Goal: Task Accomplishment & Management: Use online tool/utility

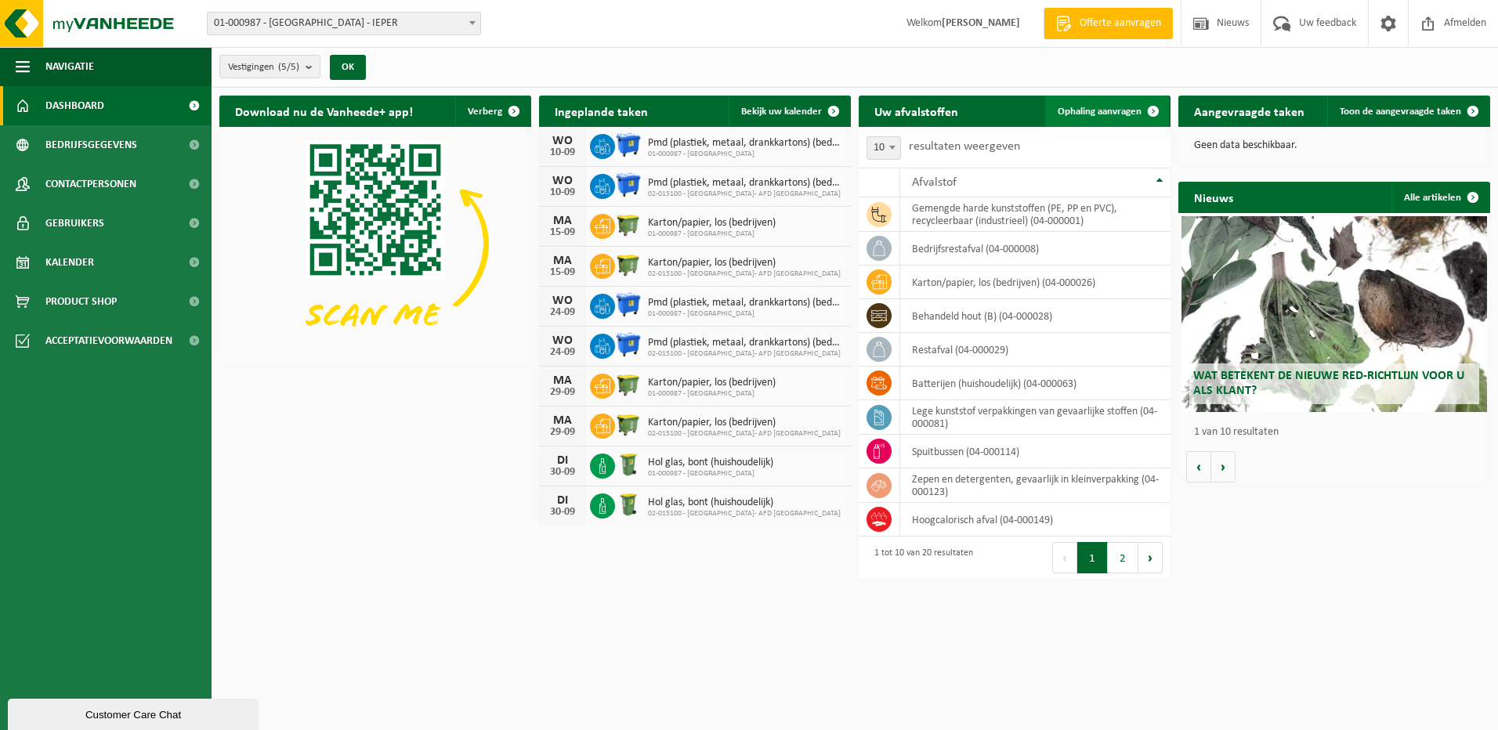
click at [1104, 118] on link "Ophaling aanvragen" at bounding box center [1107, 111] width 124 height 31
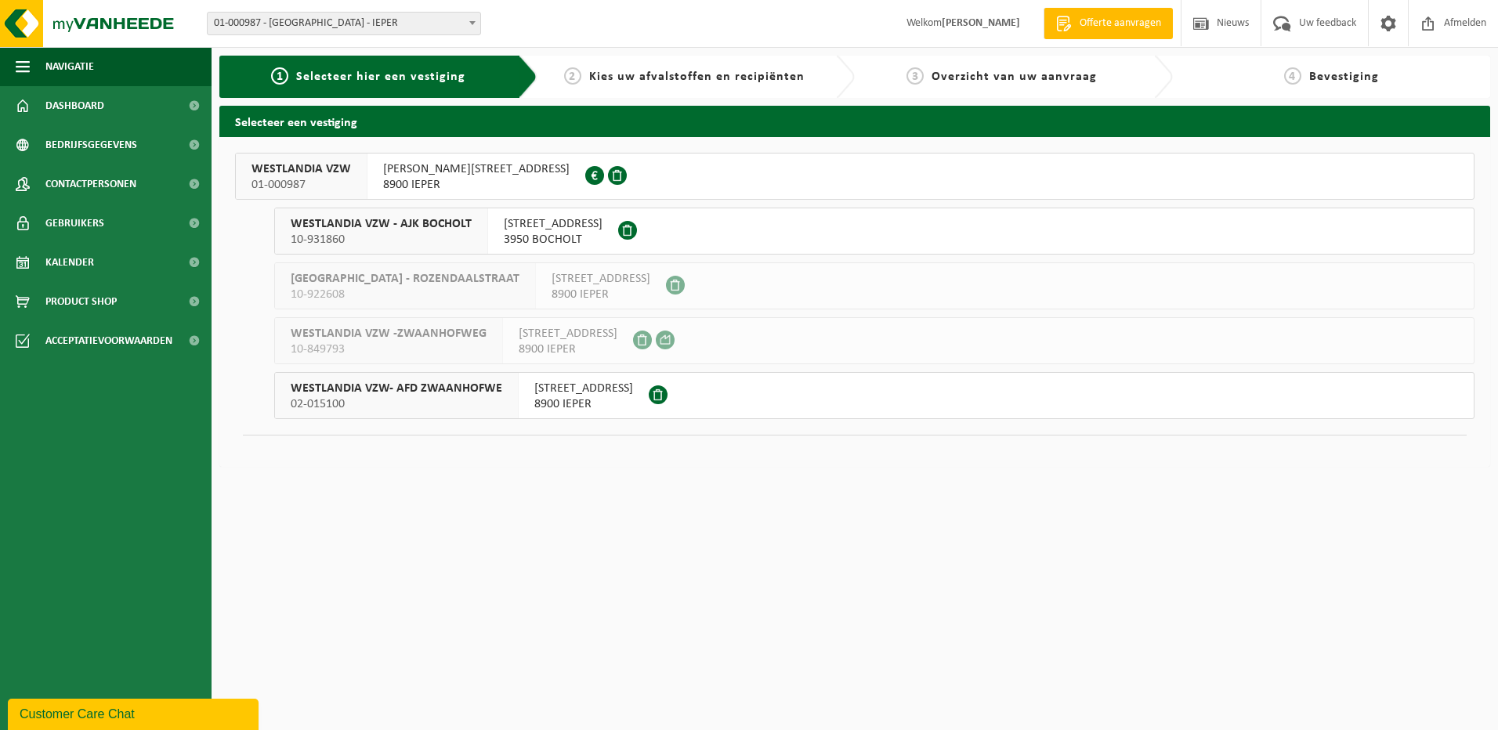
click at [457, 183] on span "8900 IEPER" at bounding box center [476, 185] width 186 height 16
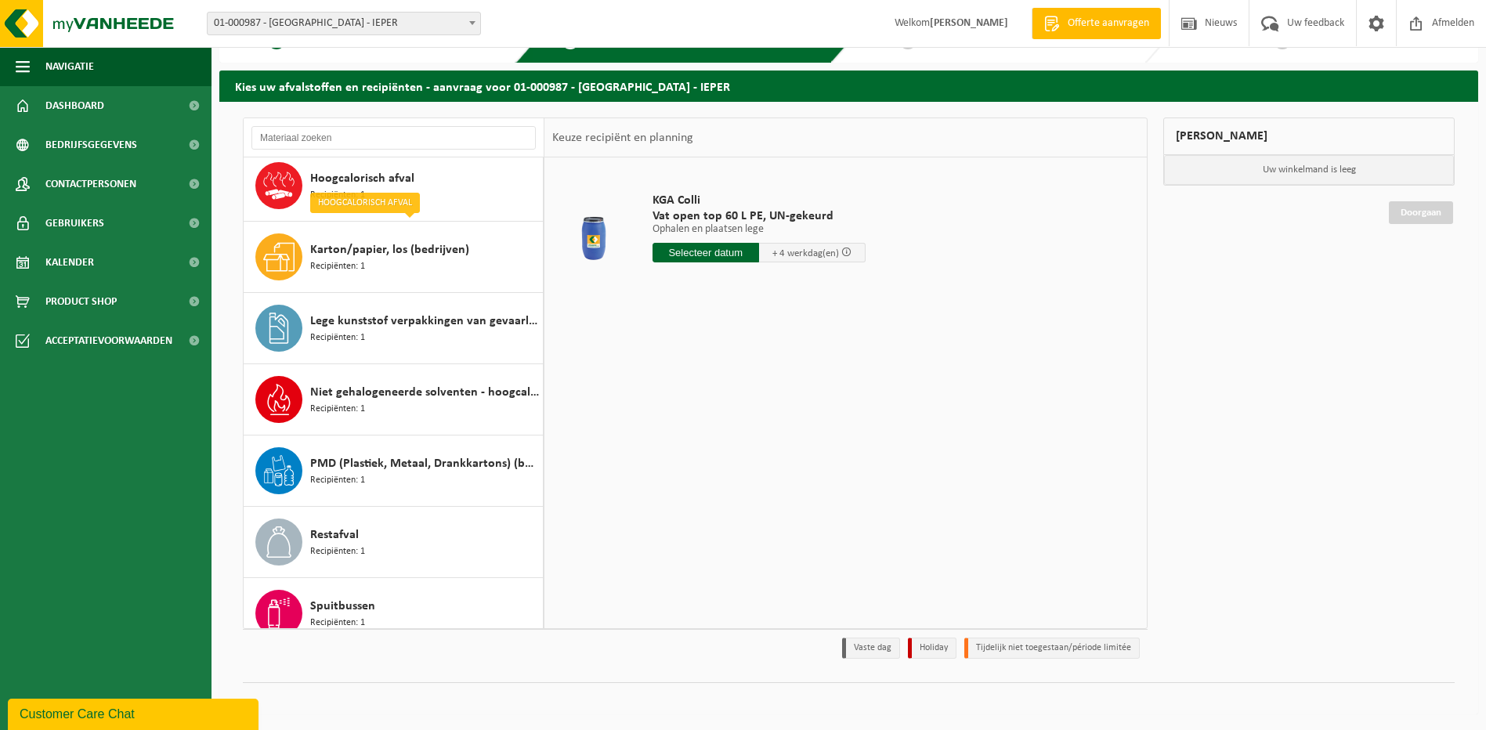
scroll to position [63, 0]
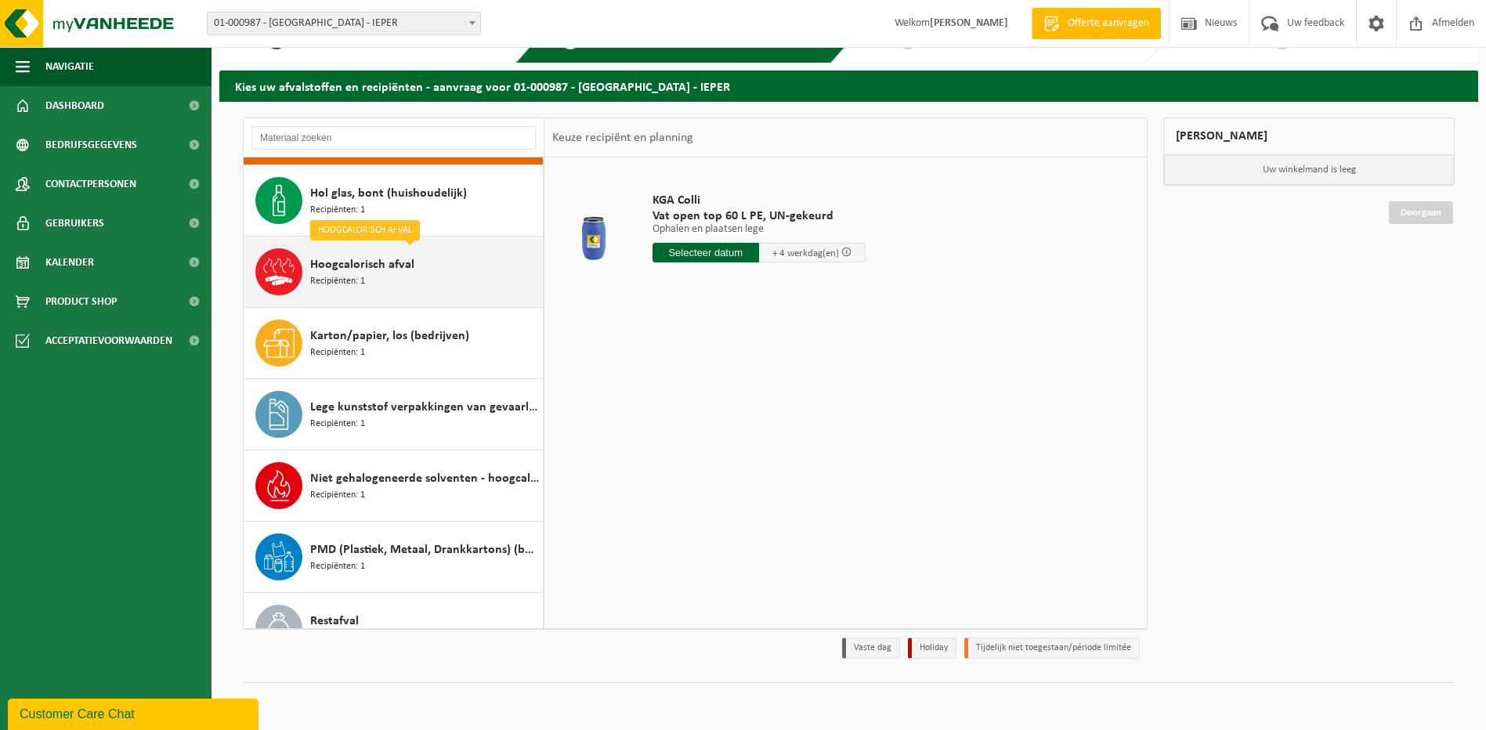
click at [403, 273] on span "Hoogcalorisch afval" at bounding box center [362, 264] width 104 height 19
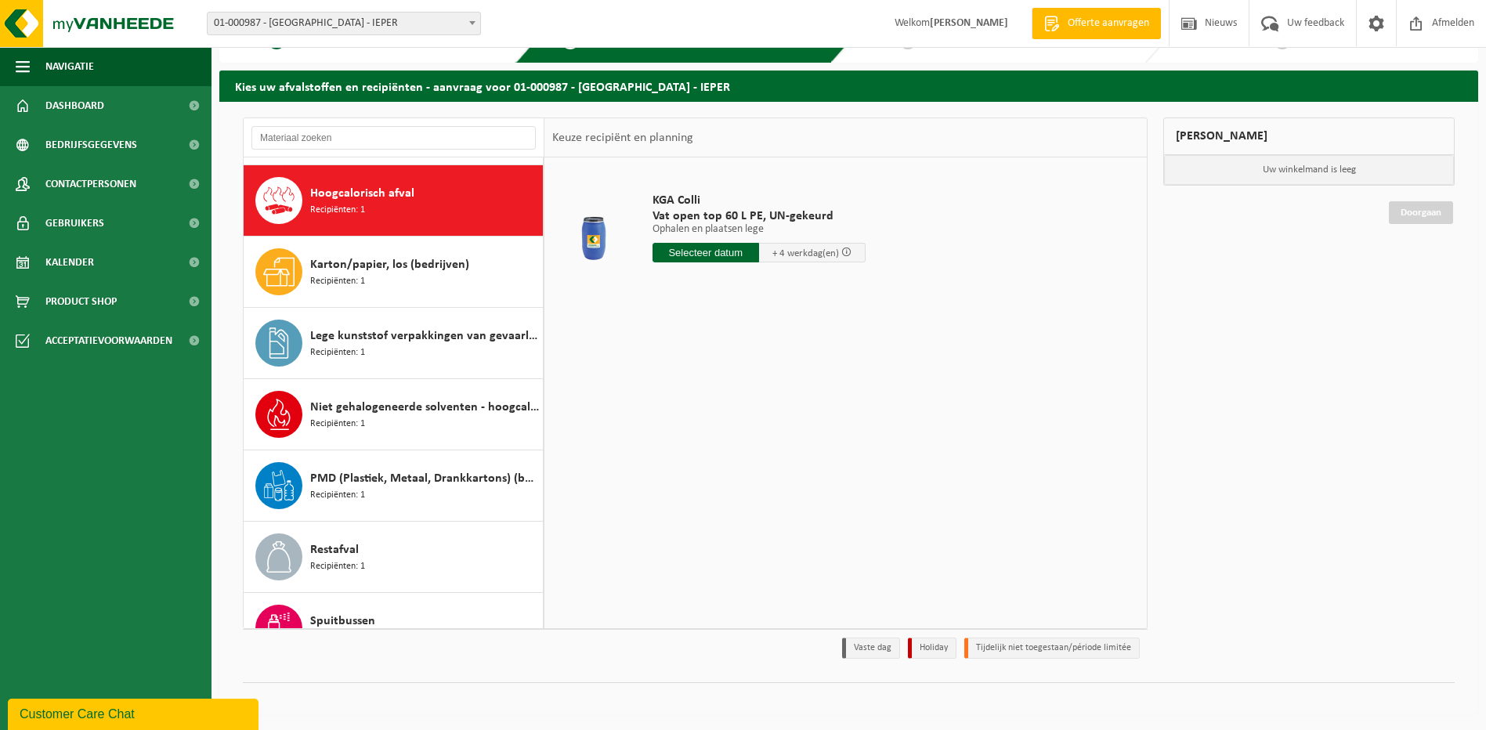
scroll to position [143, 0]
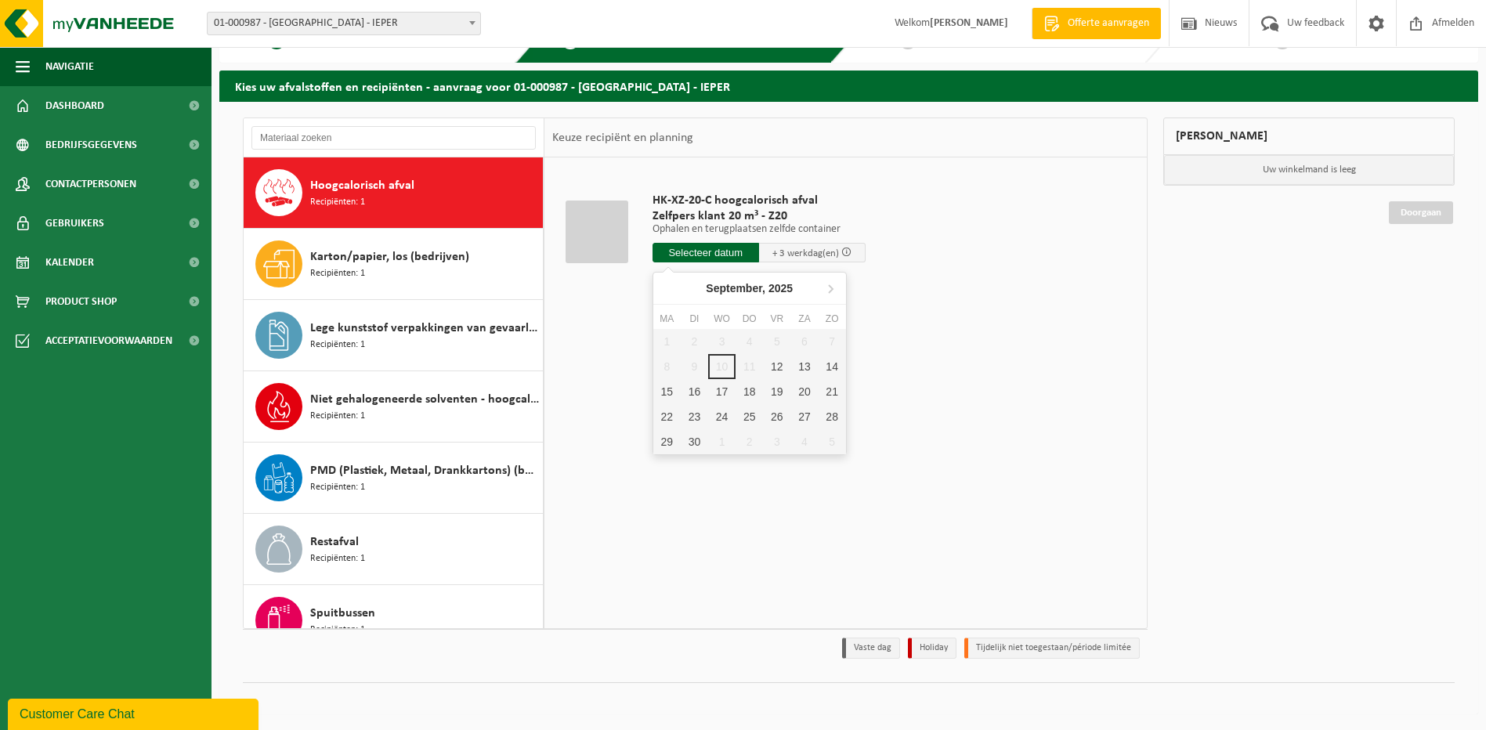
click at [732, 253] on input "text" at bounding box center [706, 253] width 107 height 20
click at [776, 364] on div "12" at bounding box center [776, 366] width 27 height 25
type input "Van [DATE]"
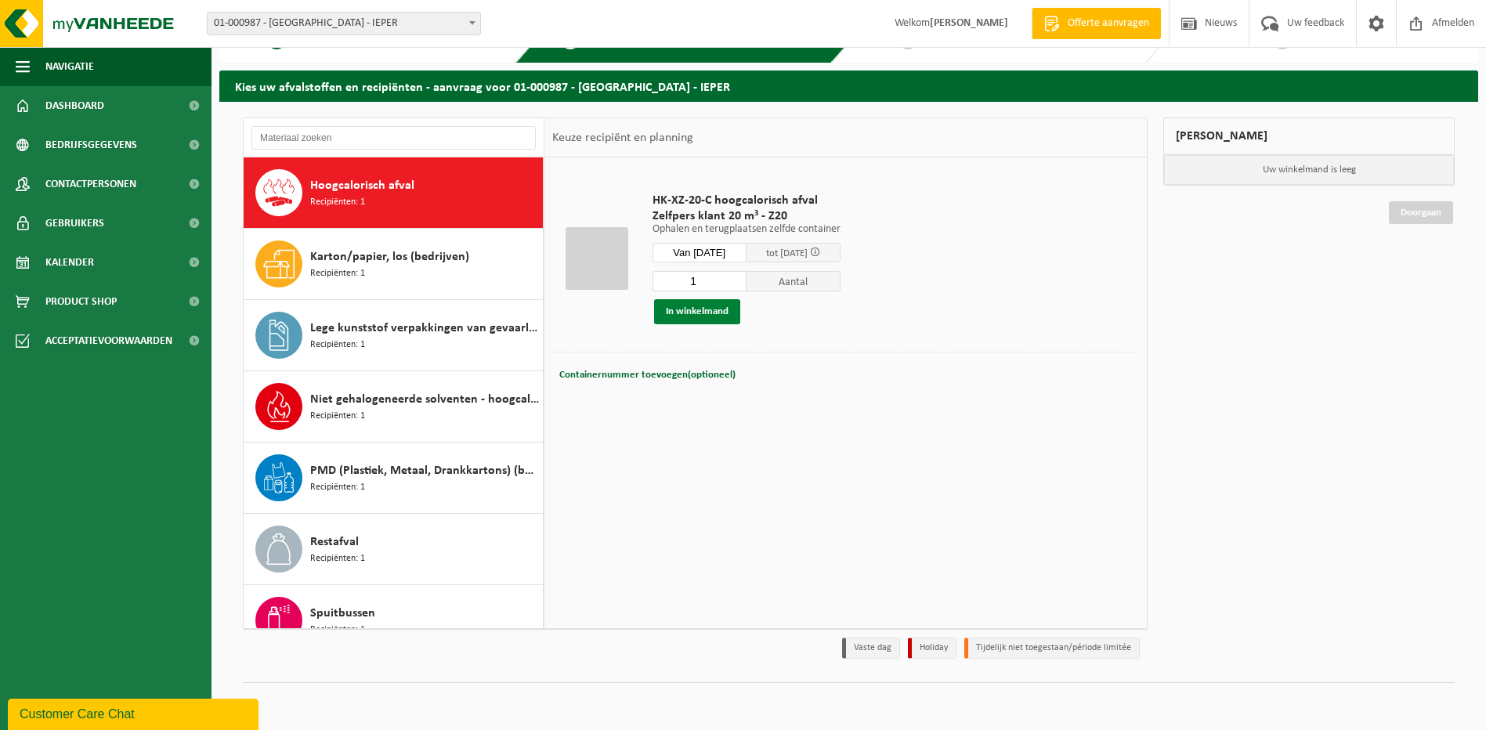
click at [717, 313] on button "In winkelmand" at bounding box center [697, 311] width 86 height 25
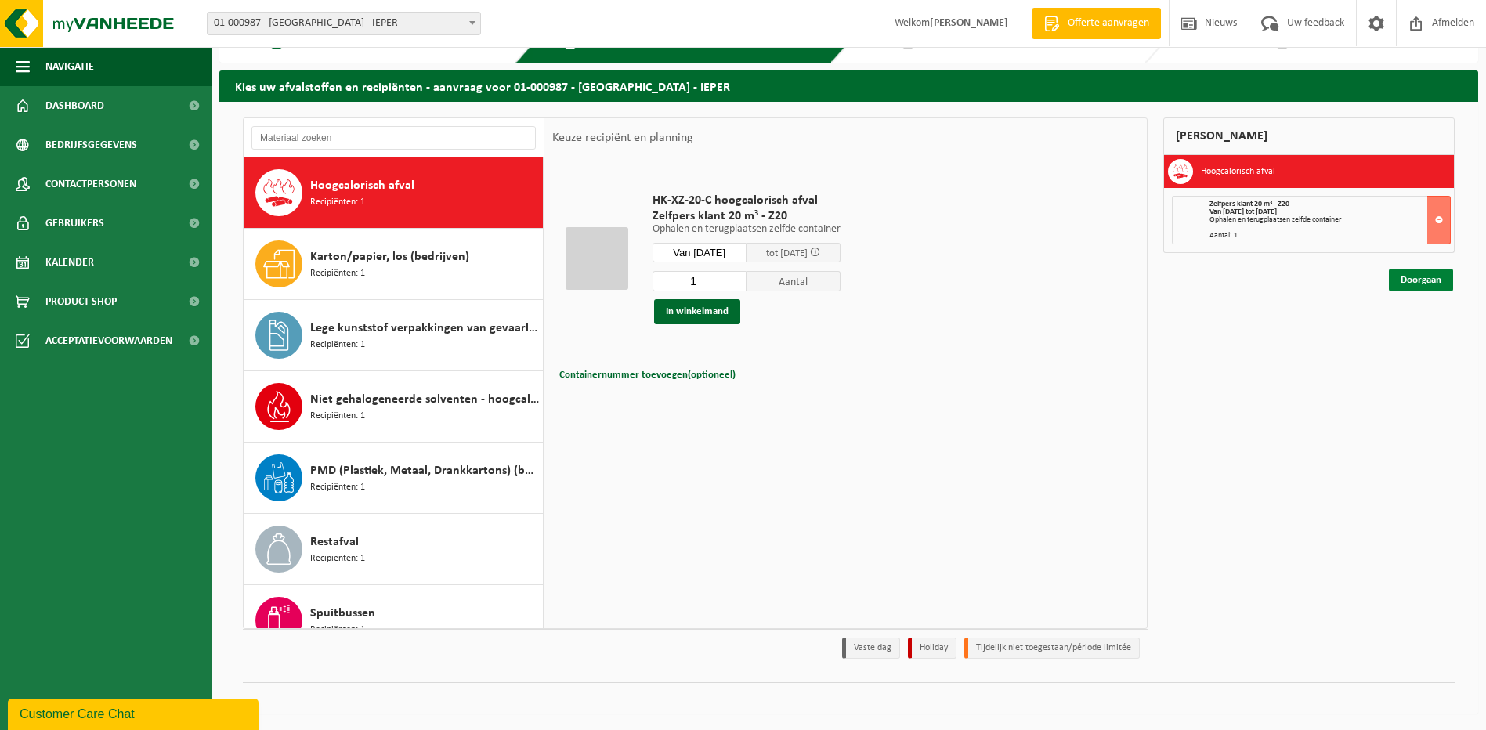
click at [1428, 281] on link "Doorgaan" at bounding box center [1421, 280] width 64 height 23
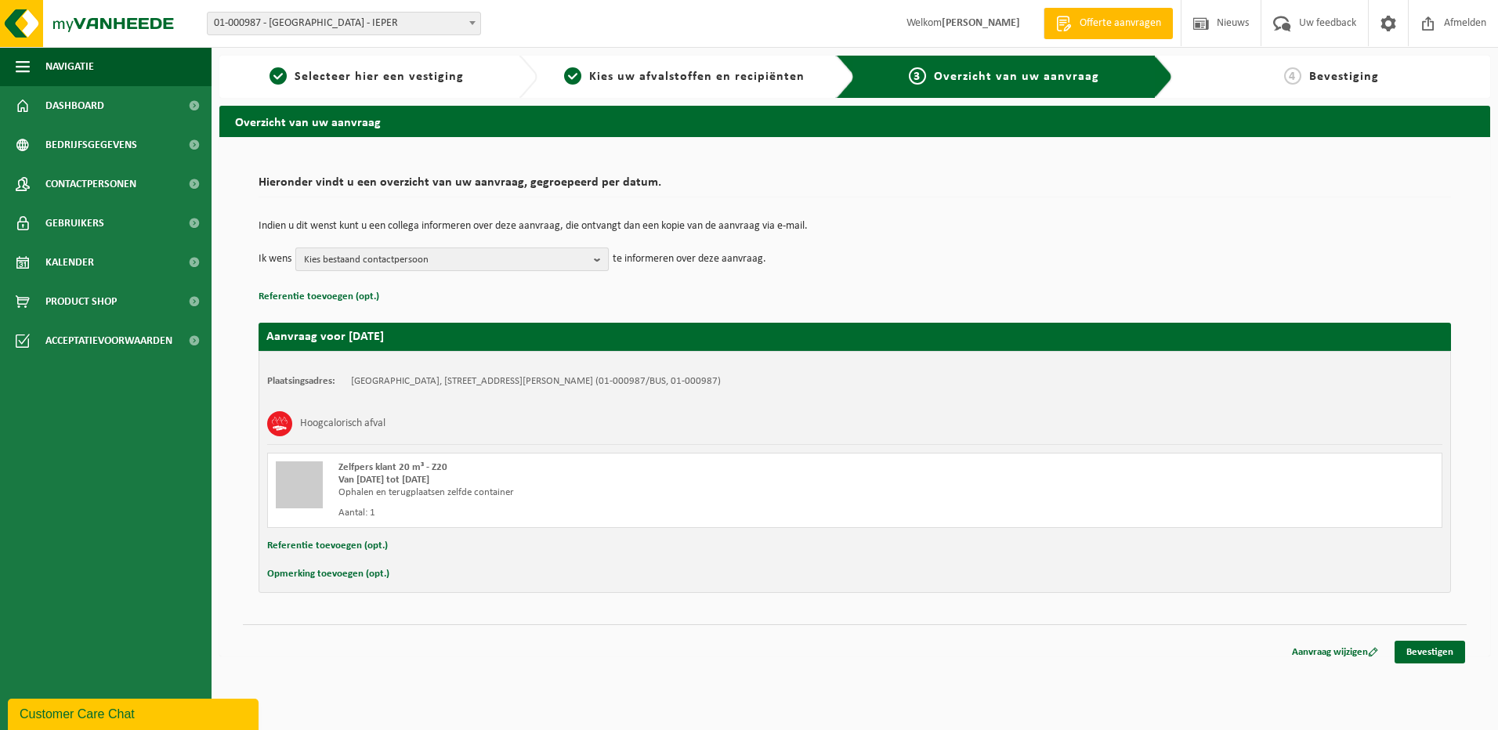
click at [595, 260] on b "button" at bounding box center [601, 259] width 14 height 22
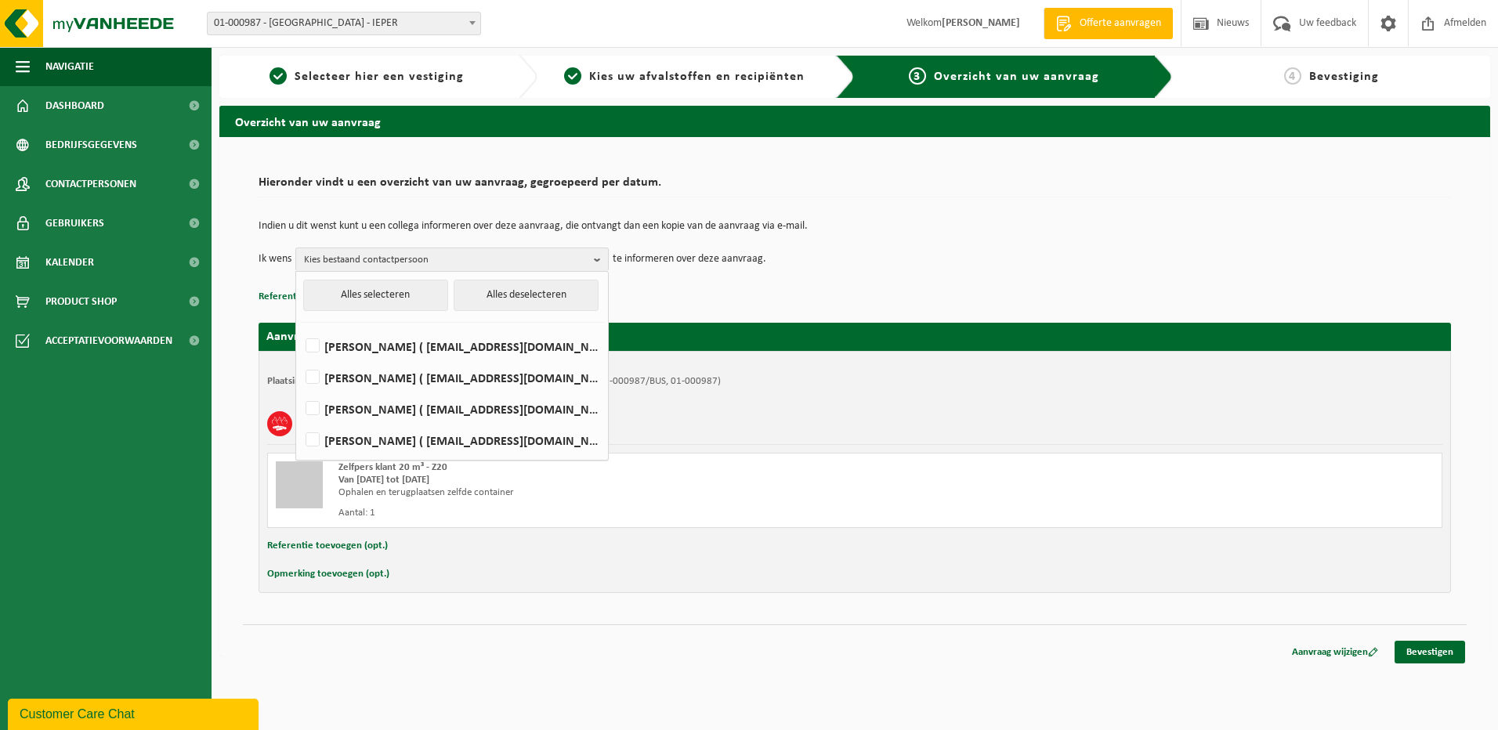
click at [733, 317] on div "Aanvraag voor [DATE] Plaatsingsadres: [GEOGRAPHIC_DATA], 8900 IEPER, [PERSON_NA…" at bounding box center [855, 450] width 1193 height 286
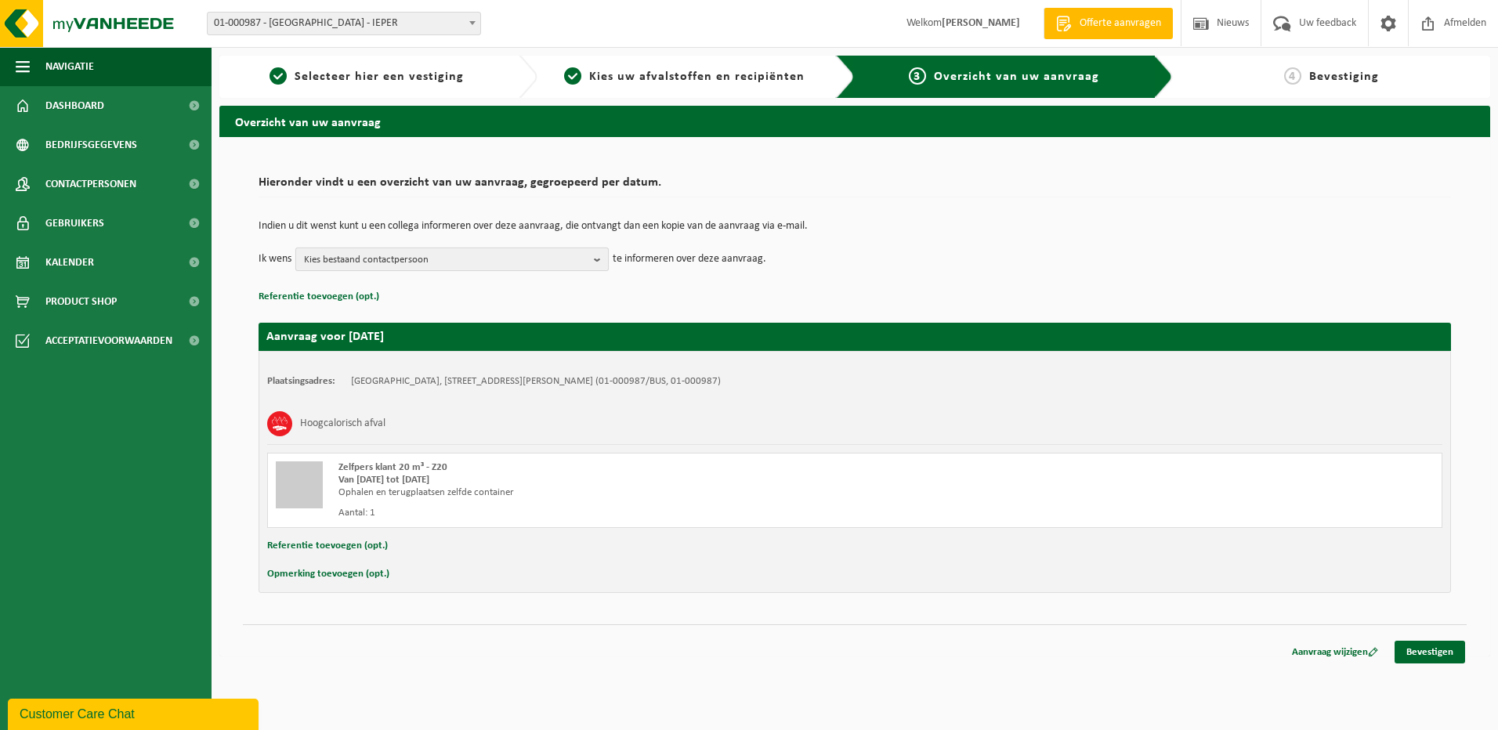
click at [472, 266] on span "Kies bestaand contactpersoon" at bounding box center [446, 260] width 284 height 24
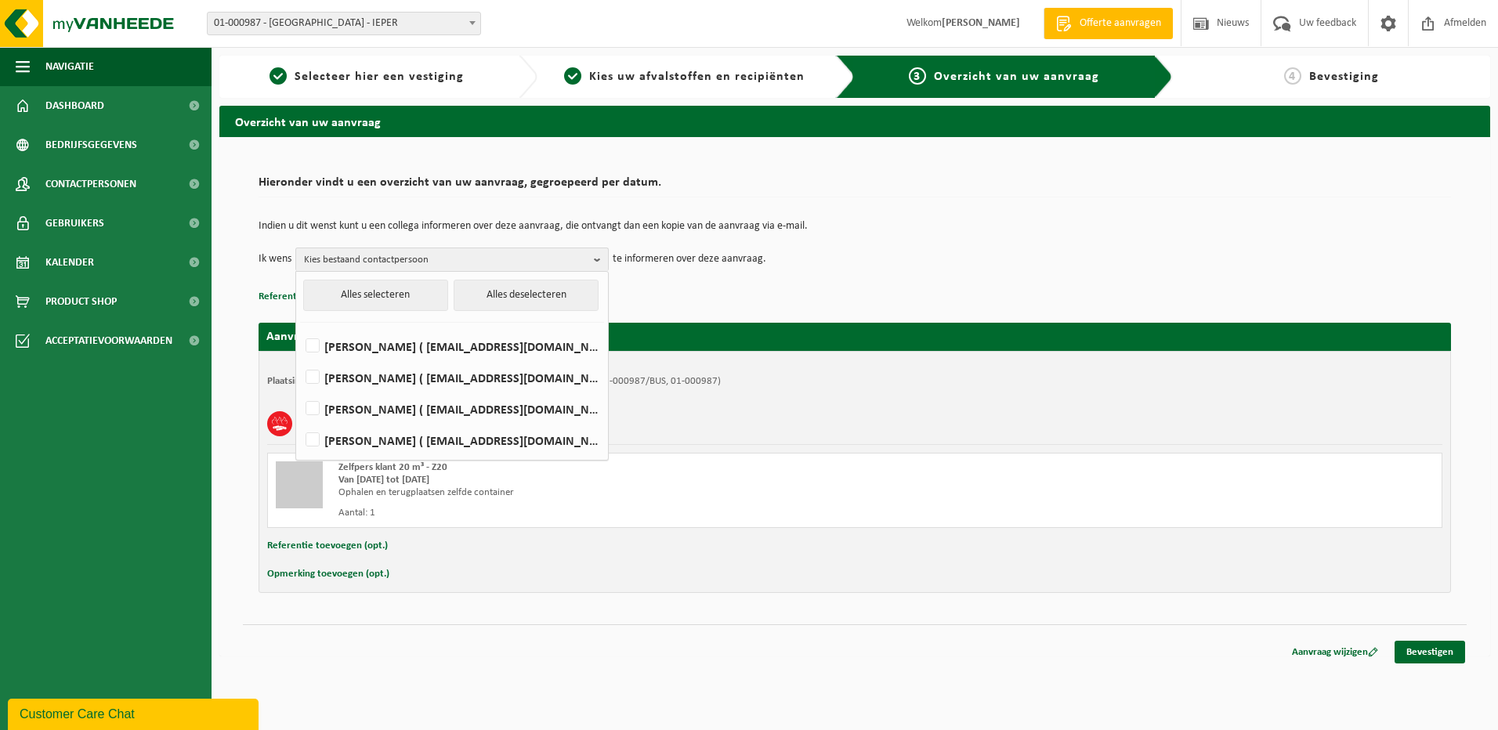
click at [697, 291] on p "Referentie toevoegen (opt.)" at bounding box center [855, 297] width 1193 height 20
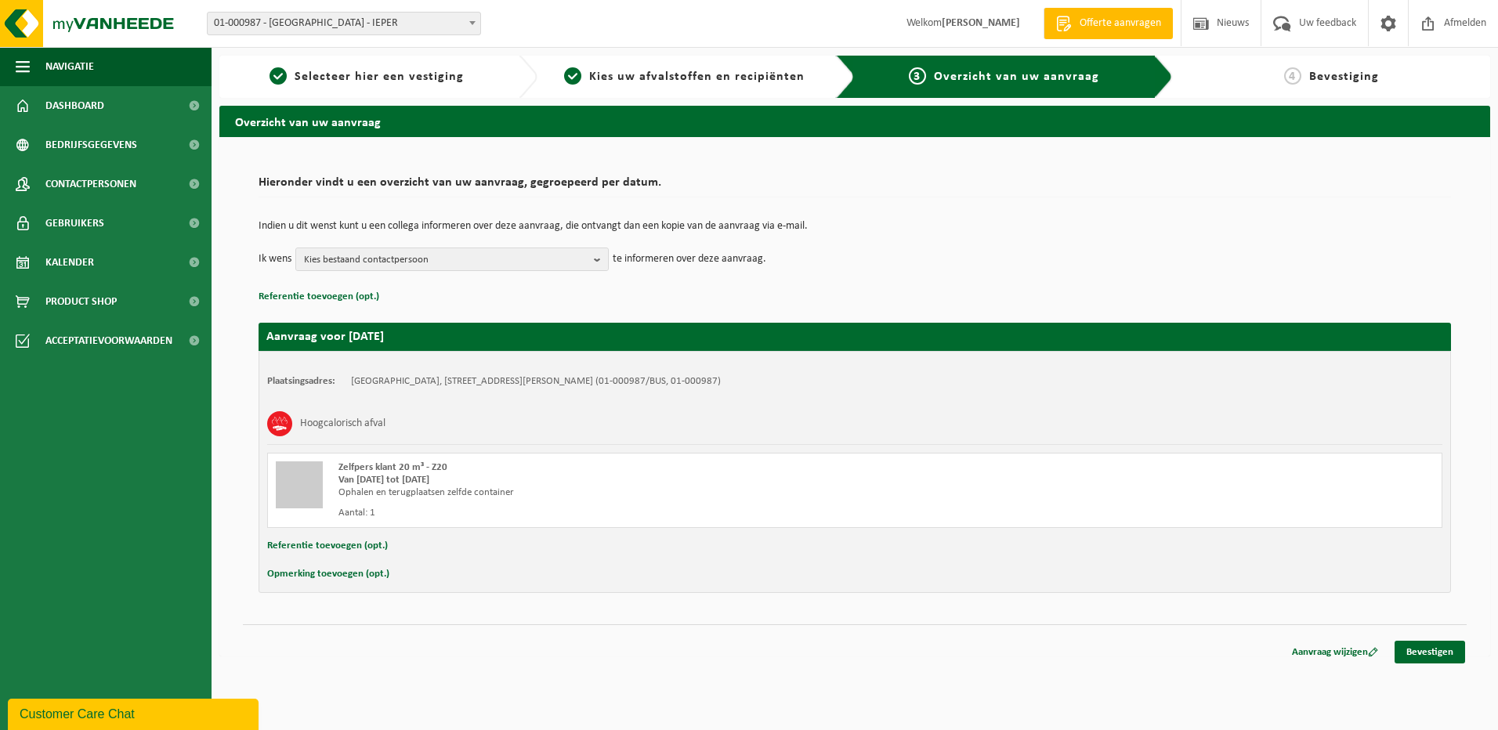
click at [261, 494] on div "Plaatsingsadres: WESTLANDIA VZW, 8900 IEPER, ALBERT DEHEMLAAN 1 (01-000987/BUS,…" at bounding box center [855, 472] width 1193 height 242
click at [303, 491] on div at bounding box center [299, 485] width 47 height 47
click at [474, 509] on div "Aantal: 1" at bounding box center [627, 513] width 579 height 13
click at [308, 575] on button "Opmerking toevoegen (opt.)" at bounding box center [328, 574] width 122 height 20
click at [418, 575] on input "text" at bounding box center [885, 576] width 1083 height 24
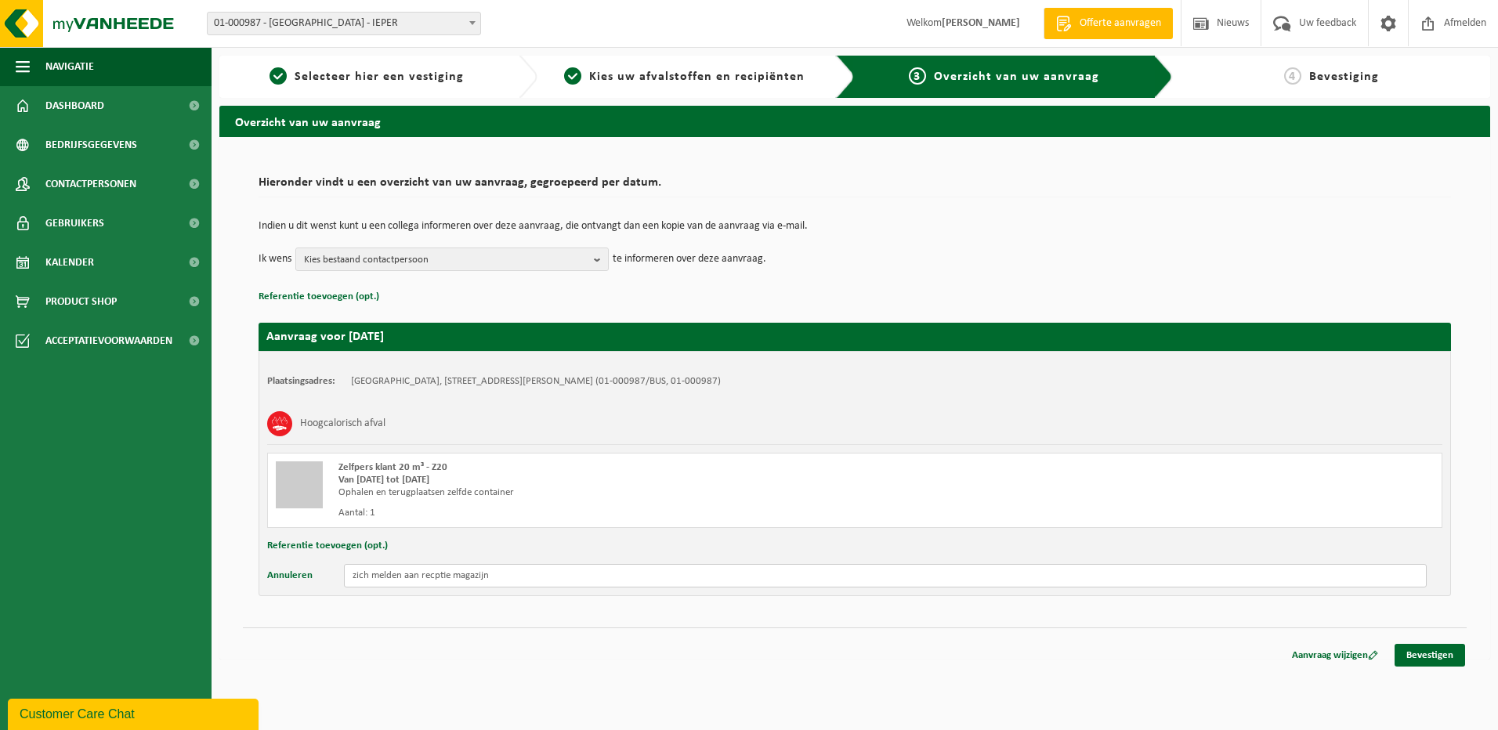
click at [438, 579] on input "zich melden aan recptie magazijn" at bounding box center [885, 576] width 1083 height 24
click at [527, 579] on input "zich melden aan receptie magazijn" at bounding box center [885, 576] width 1083 height 24
type input "zich melden aan receptie magazijn poort24"
click at [1418, 651] on link "Bevestigen" at bounding box center [1430, 655] width 71 height 23
